Goal: Information Seeking & Learning: Learn about a topic

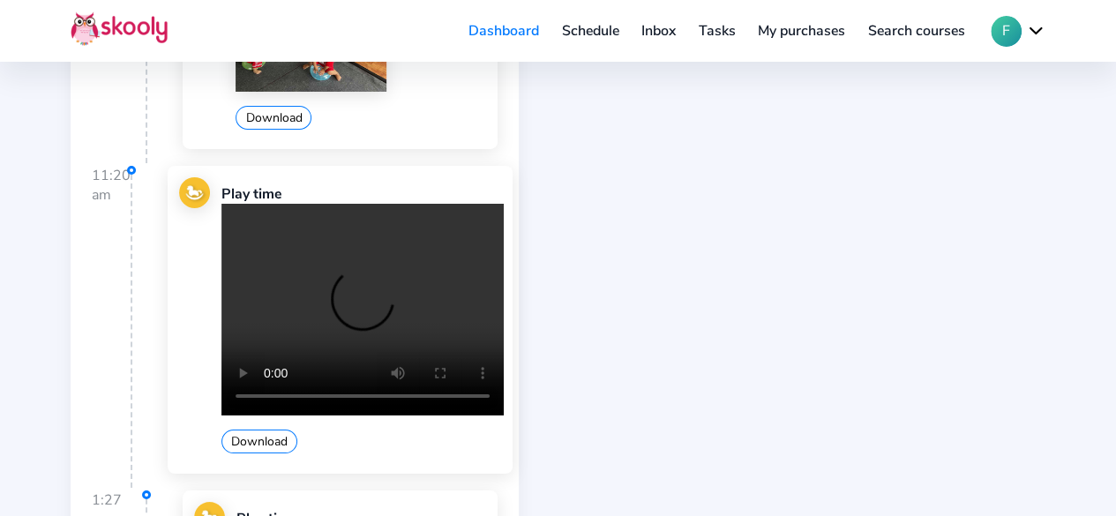
scroll to position [3176, 0]
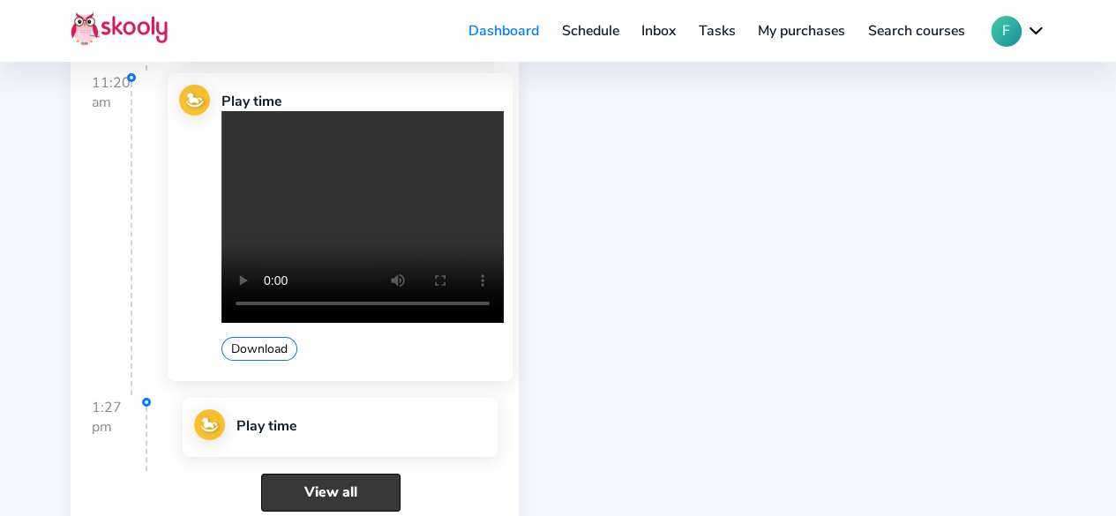
click at [317, 474] on link "View all" at bounding box center [330, 493] width 139 height 38
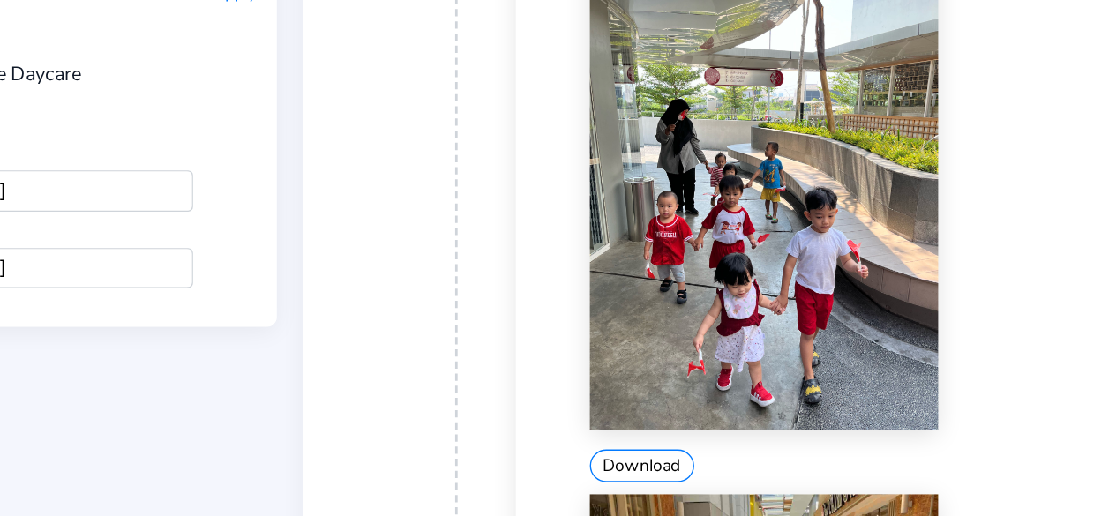
scroll to position [391, 0]
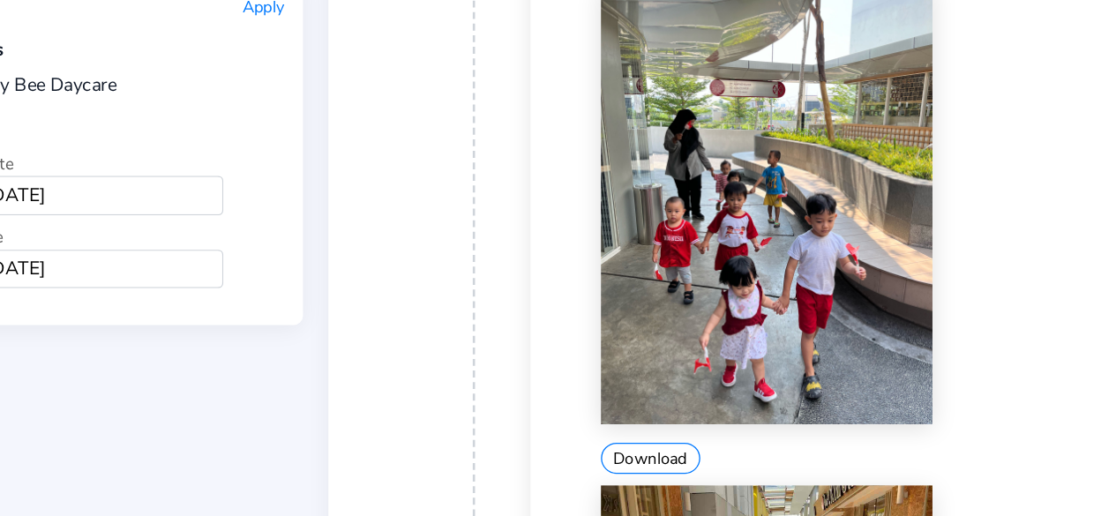
click at [745, 297] on img at bounding box center [717, 259] width 253 height 338
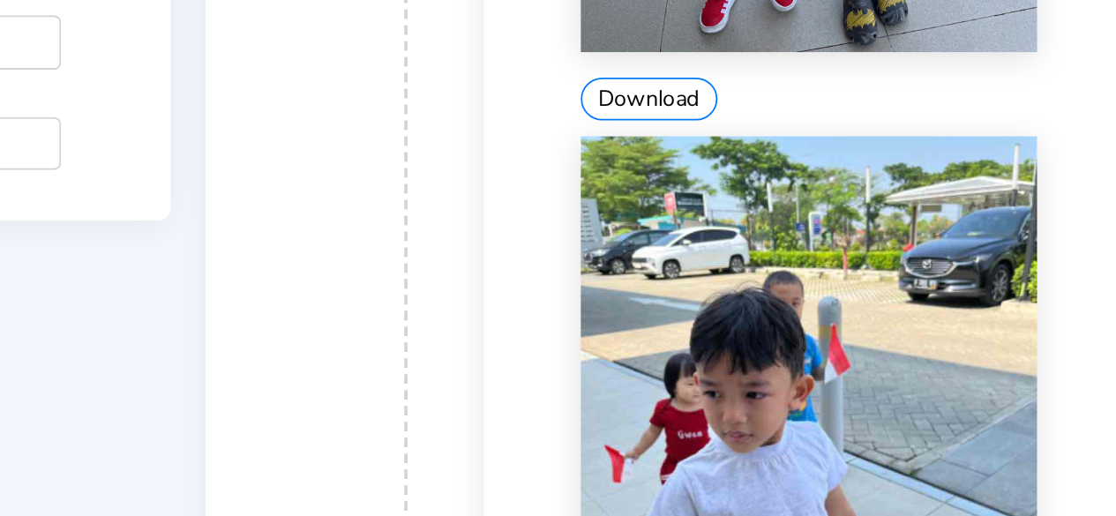
scroll to position [1554, 0]
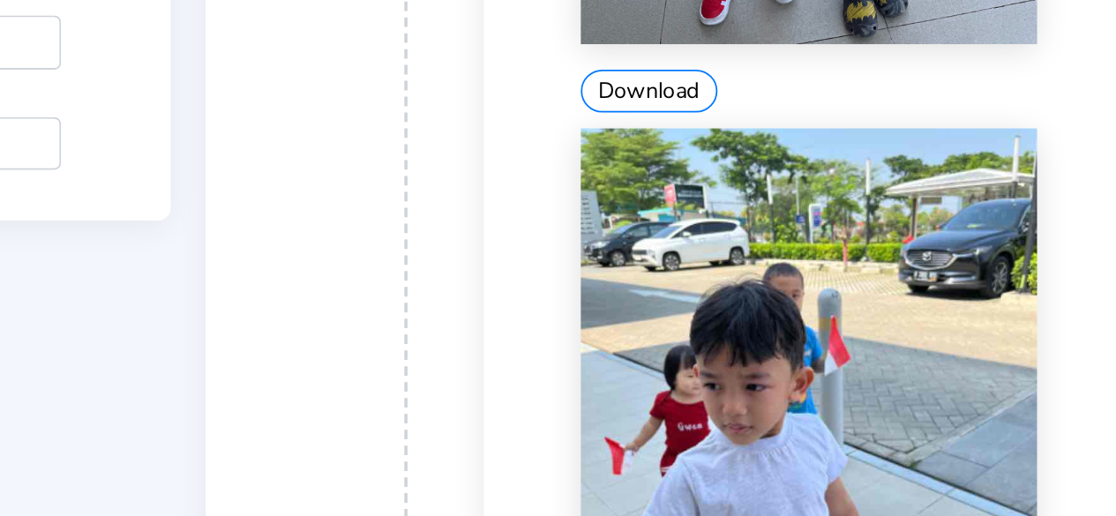
click at [687, 436] on img at bounding box center [717, 470] width 253 height 338
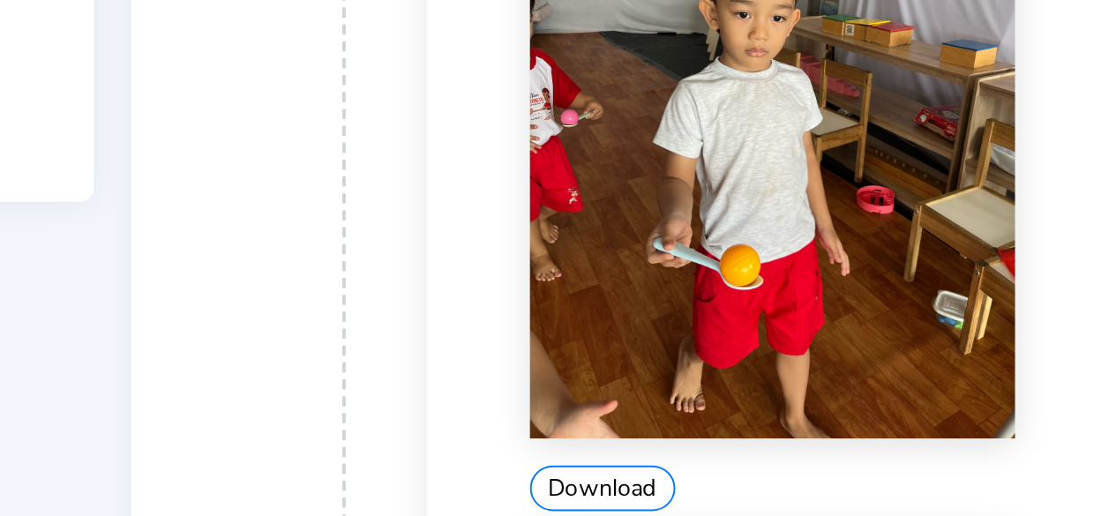
scroll to position [2755, 0]
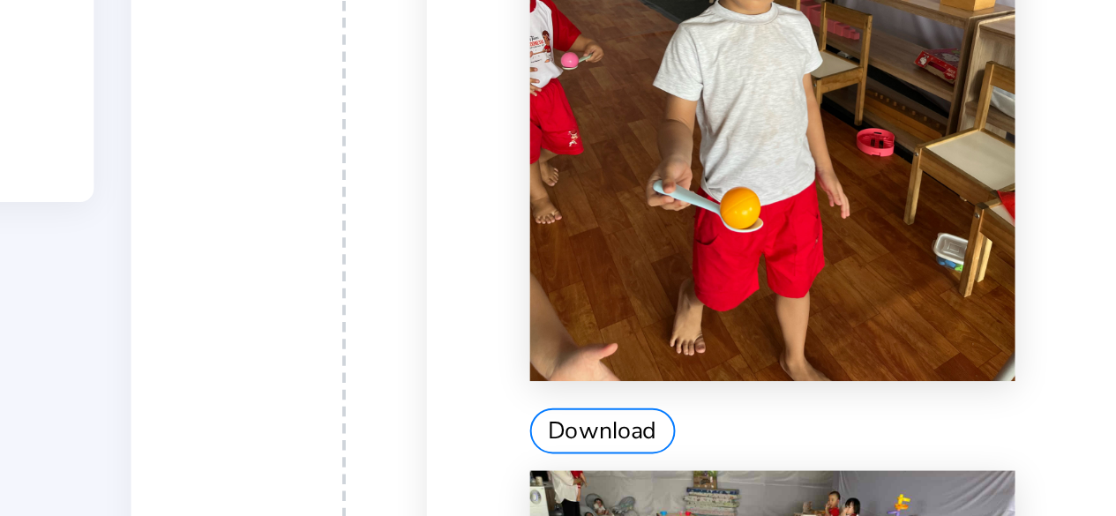
drag, startPoint x: 692, startPoint y: 285, endPoint x: 557, endPoint y: 325, distance: 139.8
click at [557, 325] on div at bounding box center [570, 405] width 42 height 647
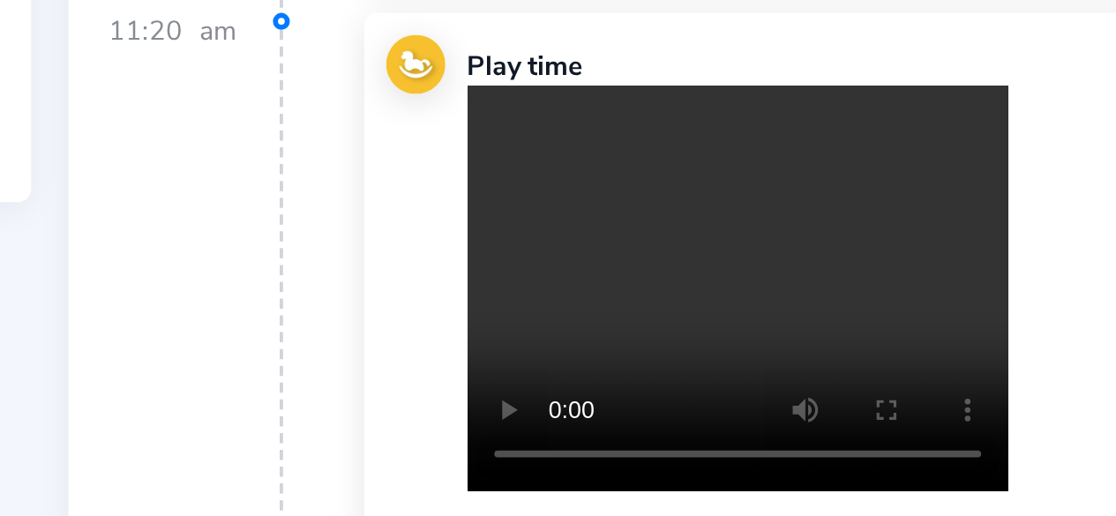
scroll to position [4165, 0]
